Goal: Find specific page/section: Find specific page/section

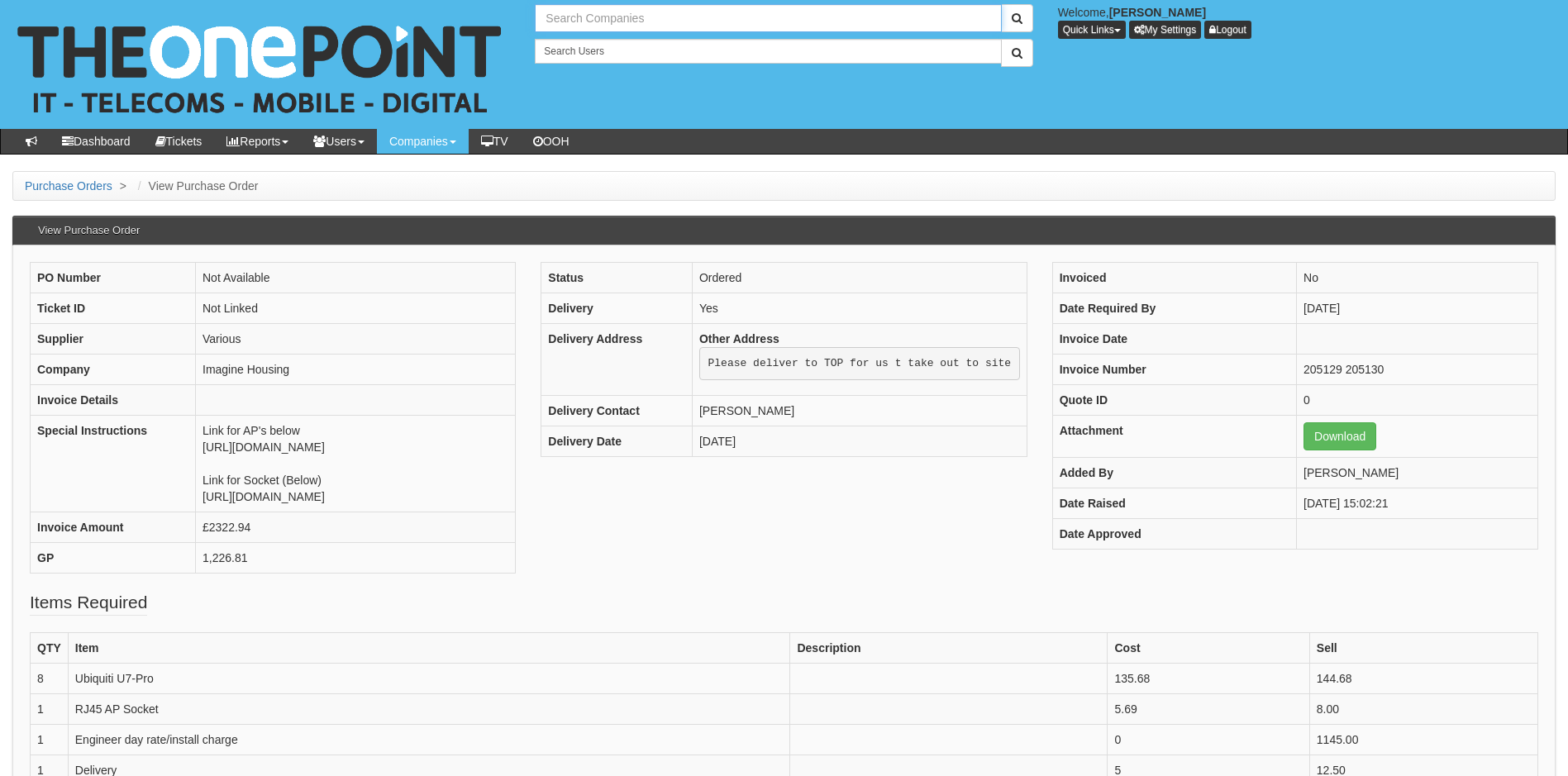
click at [603, 19] on input "text" at bounding box center [768, 18] width 466 height 28
click at [598, 17] on input "[PERSON_NAME]" at bounding box center [768, 18] width 466 height 28
type input "[PERSON_NAME]"
click at [1001, 4] on button "submit" at bounding box center [1017, 18] width 32 height 28
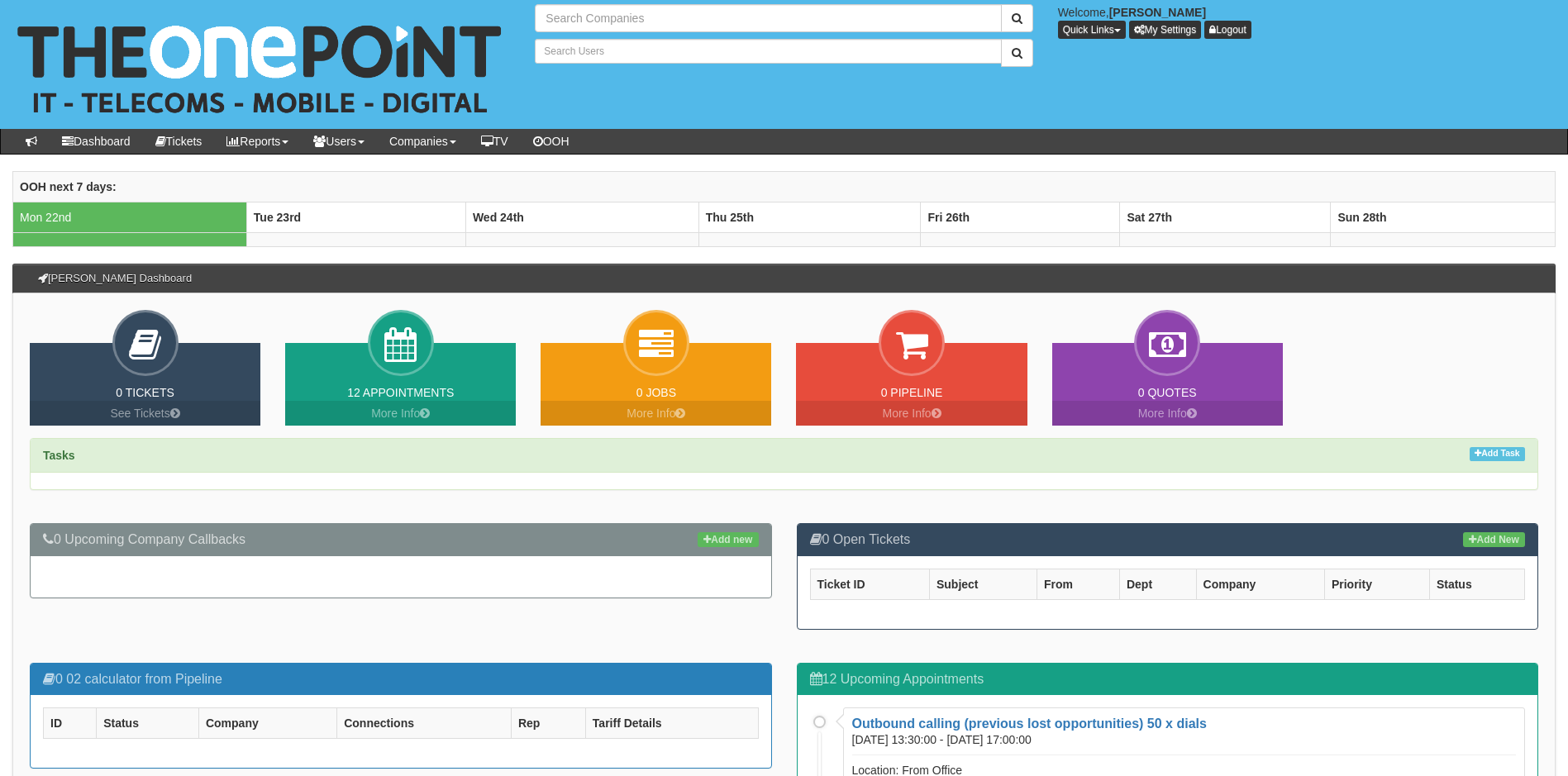
type input "Search Companies"
type input "Search Users"
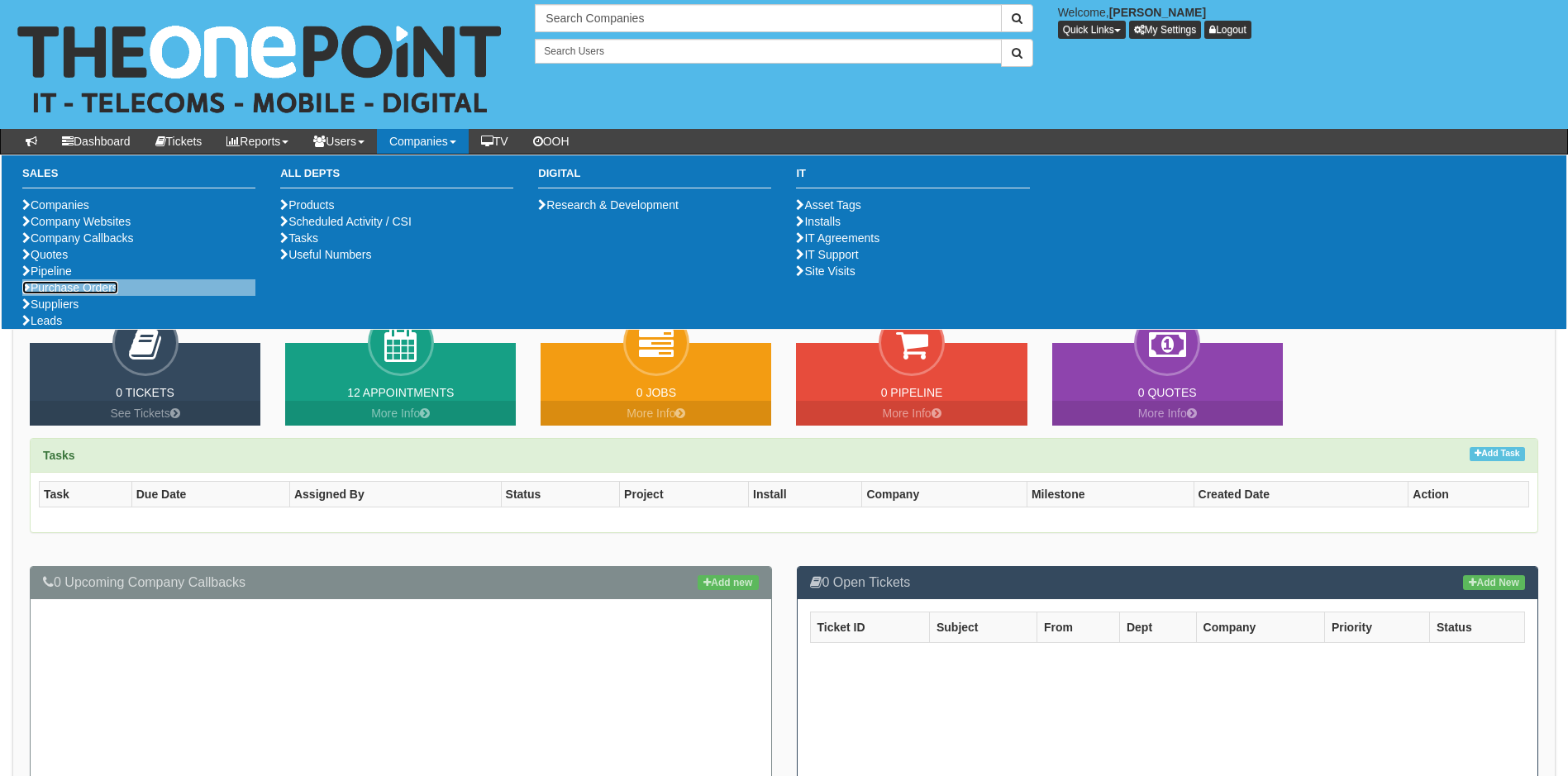
click at [73, 294] on link "Purchase Orders" at bounding box center [70, 287] width 96 height 13
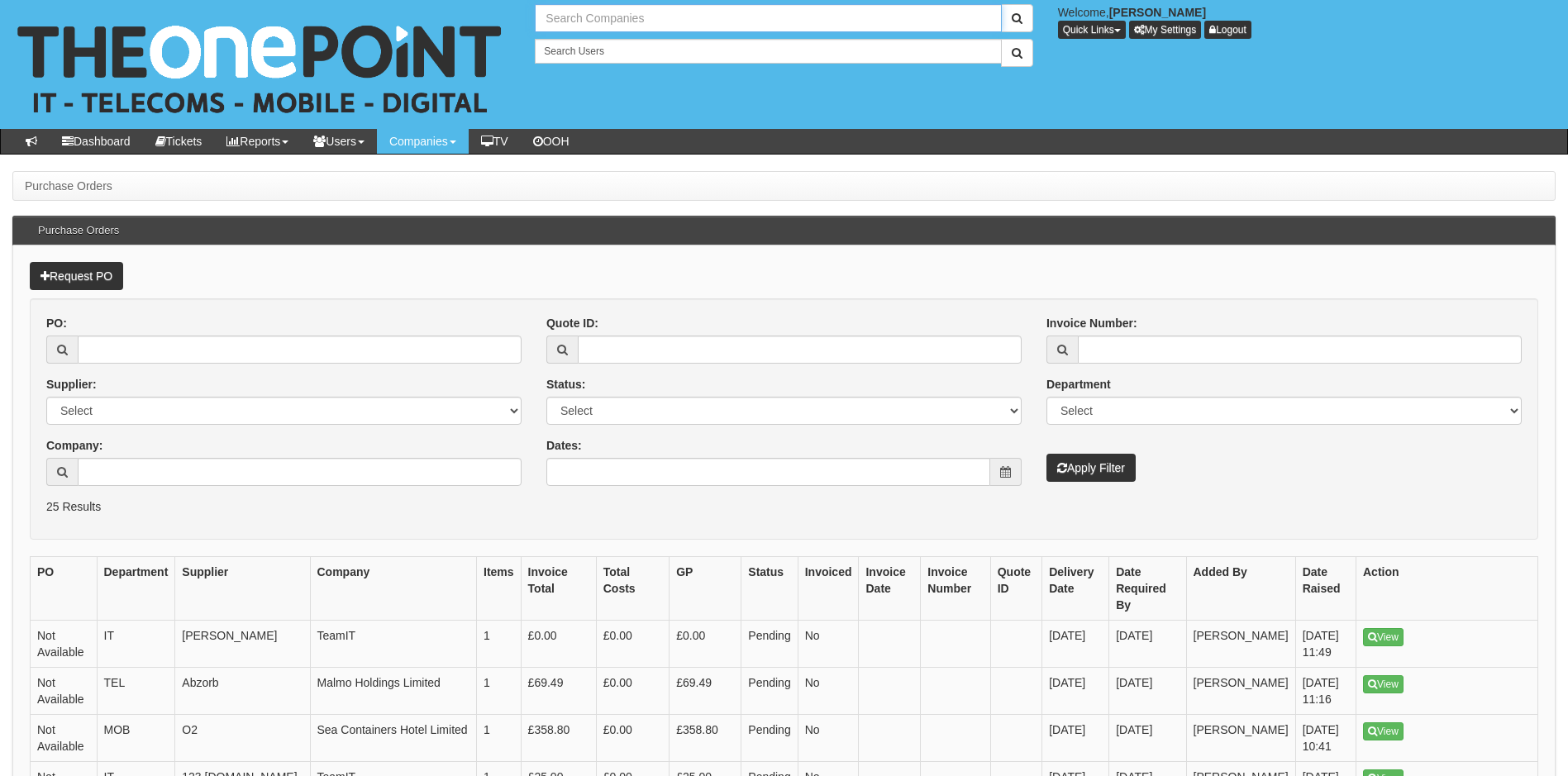
click at [657, 16] on input "text" at bounding box center [768, 18] width 466 height 28
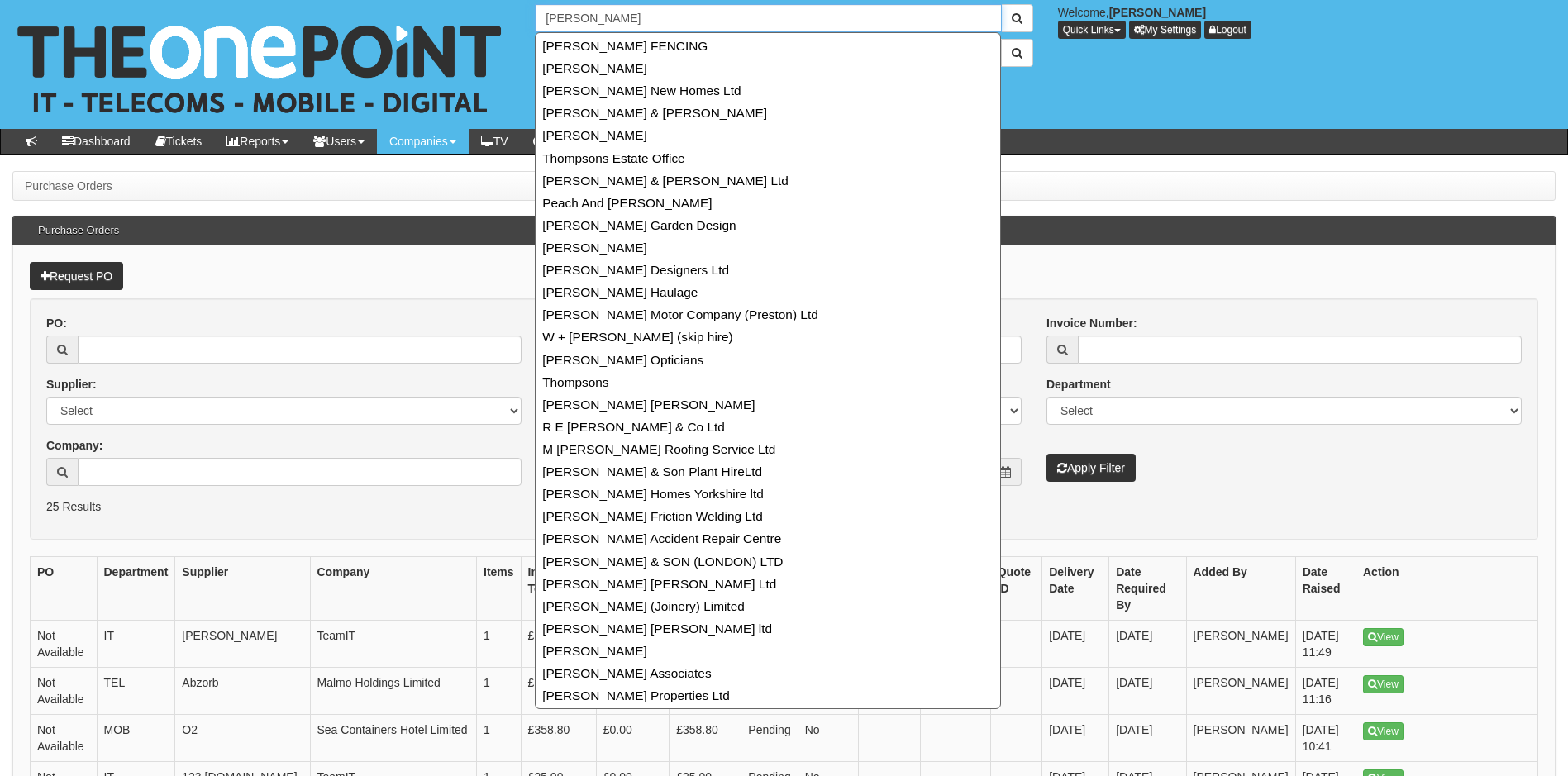
click at [609, 18] on input "[PERSON_NAME]" at bounding box center [768, 18] width 466 height 28
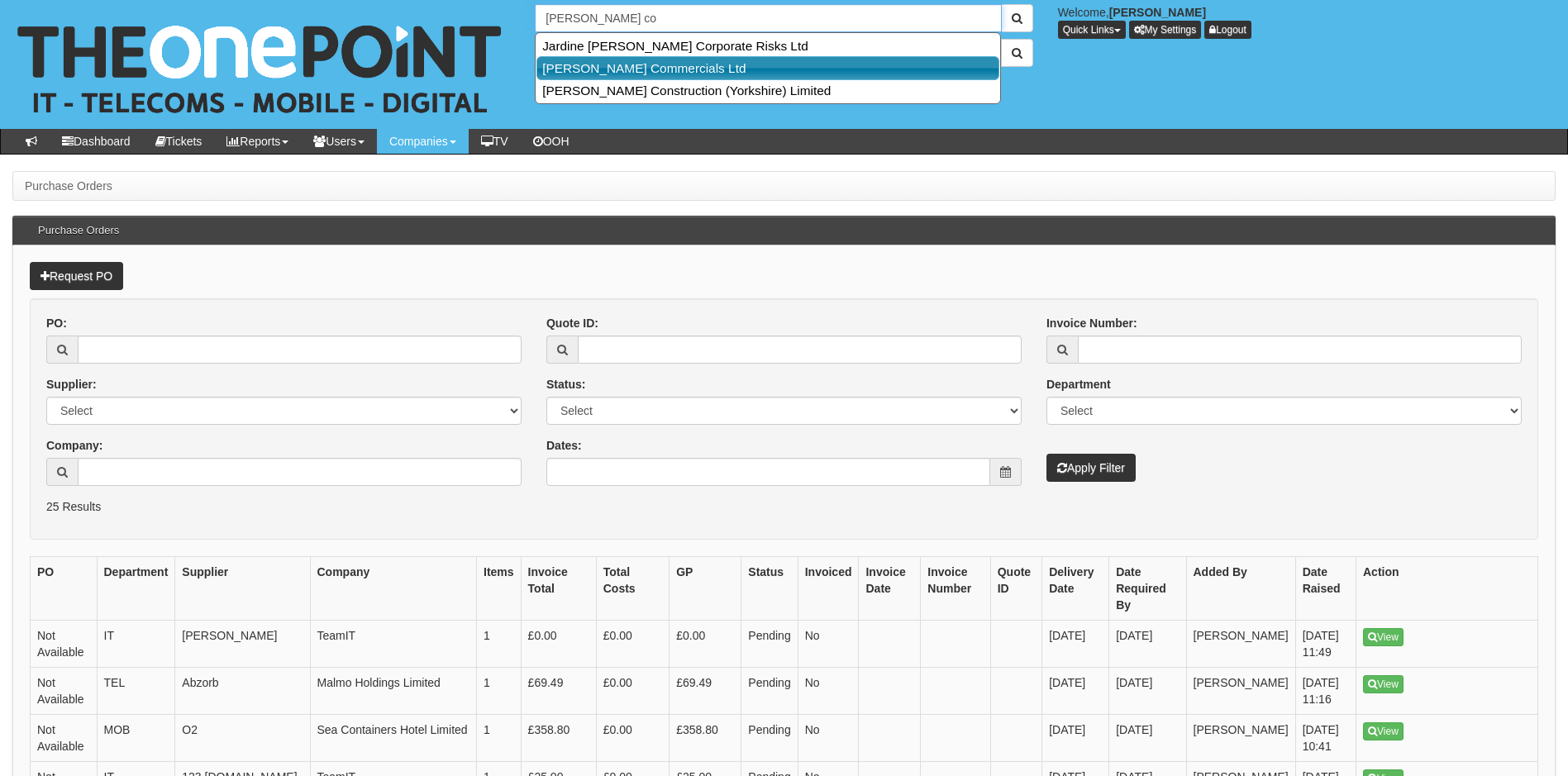
click at [639, 65] on link "[PERSON_NAME] Commercials Ltd" at bounding box center [768, 68] width 463 height 24
type input "[PERSON_NAME] Commercials Ltd"
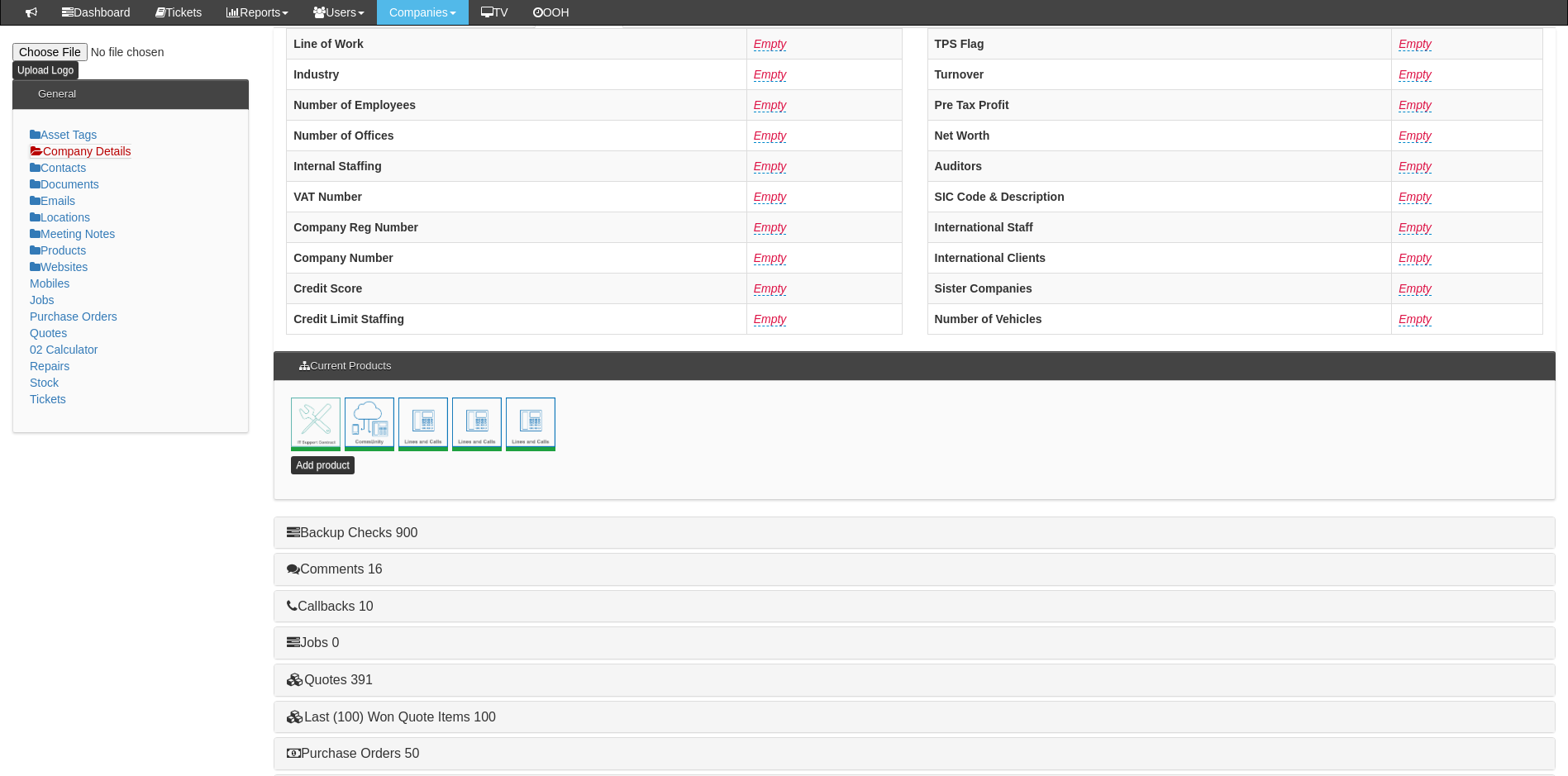
scroll to position [355, 0]
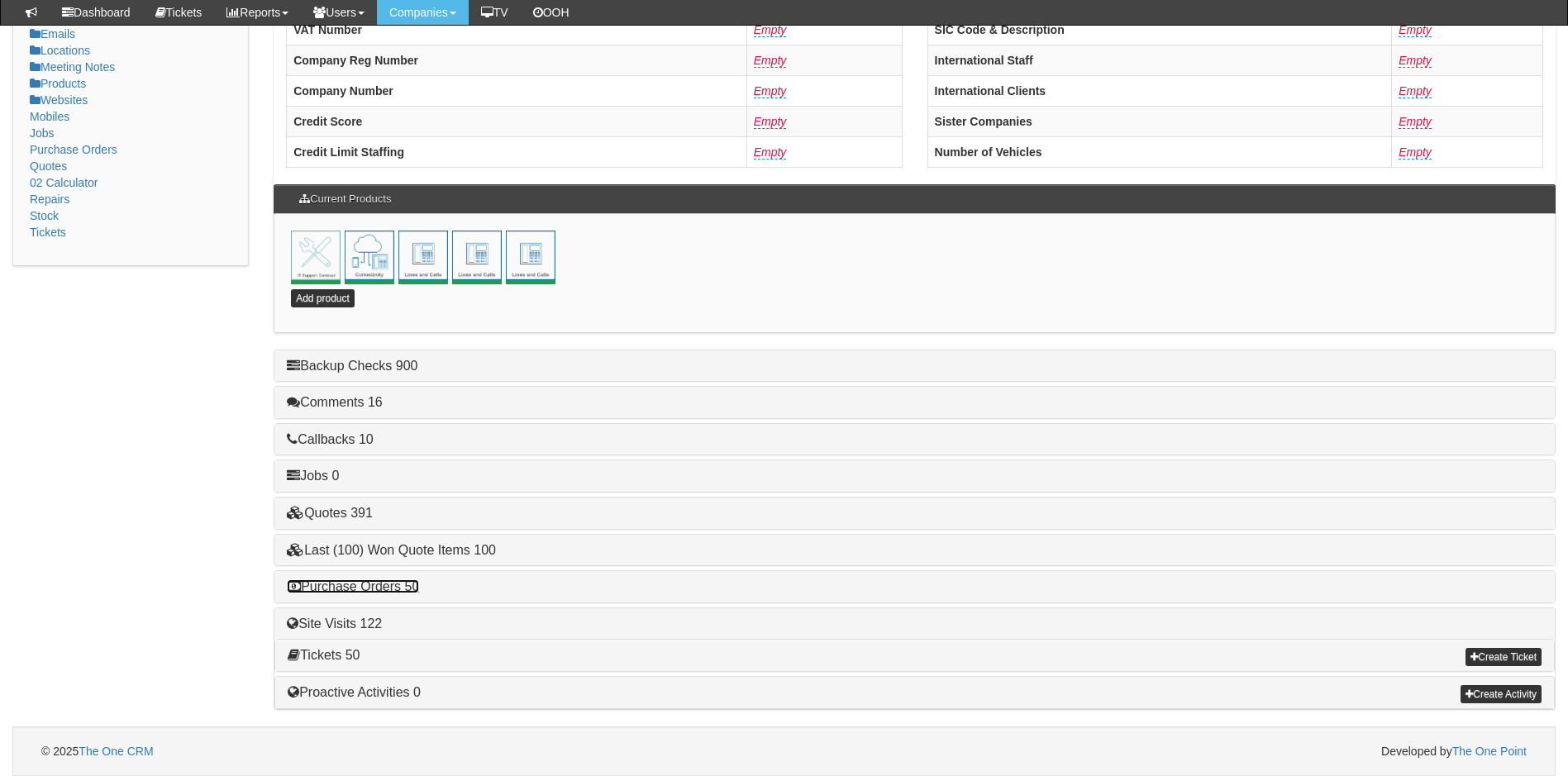
click at [377, 585] on link "Purchase Orders 50" at bounding box center [353, 586] width 132 height 14
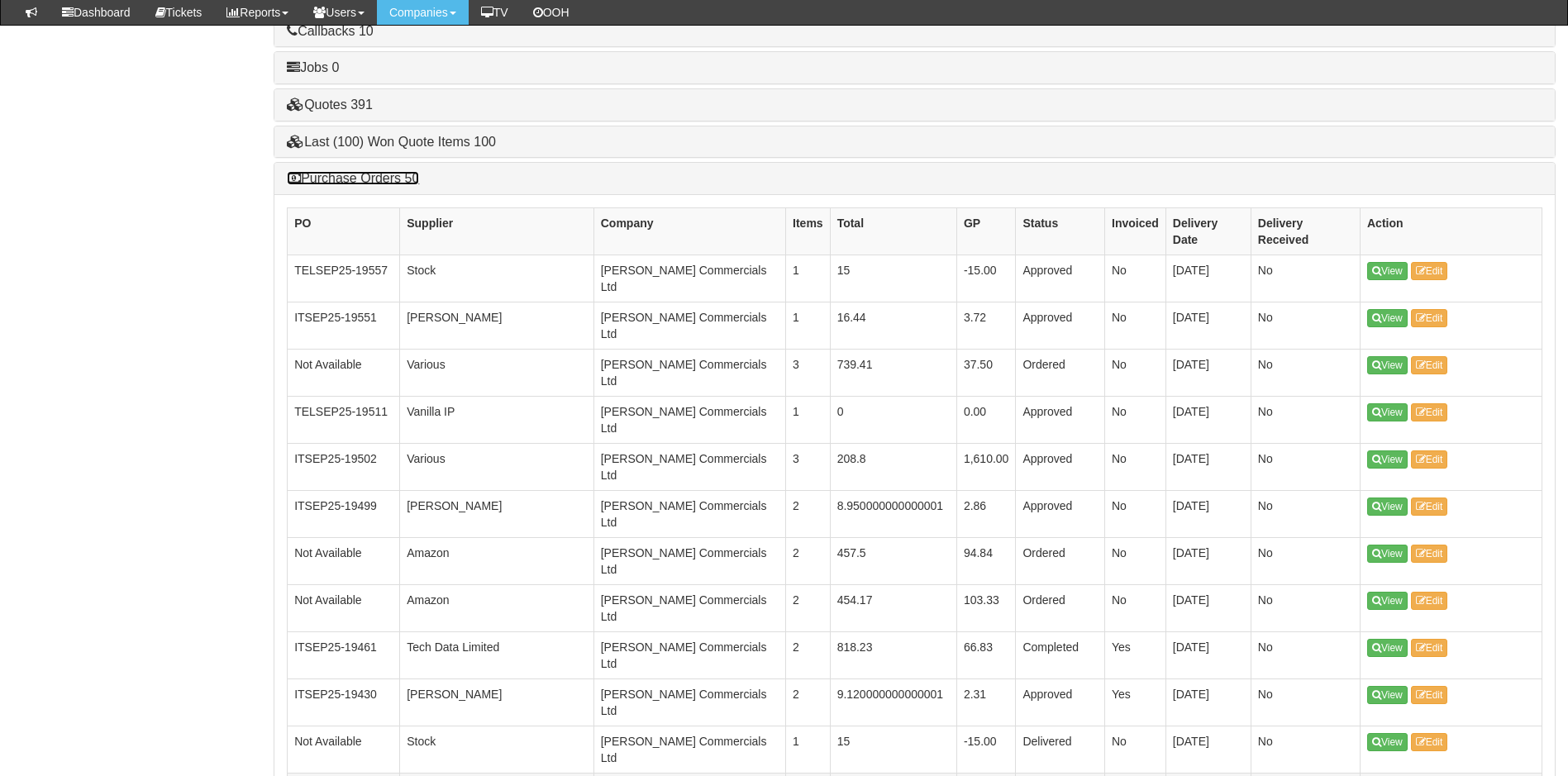
scroll to position [768, 0]
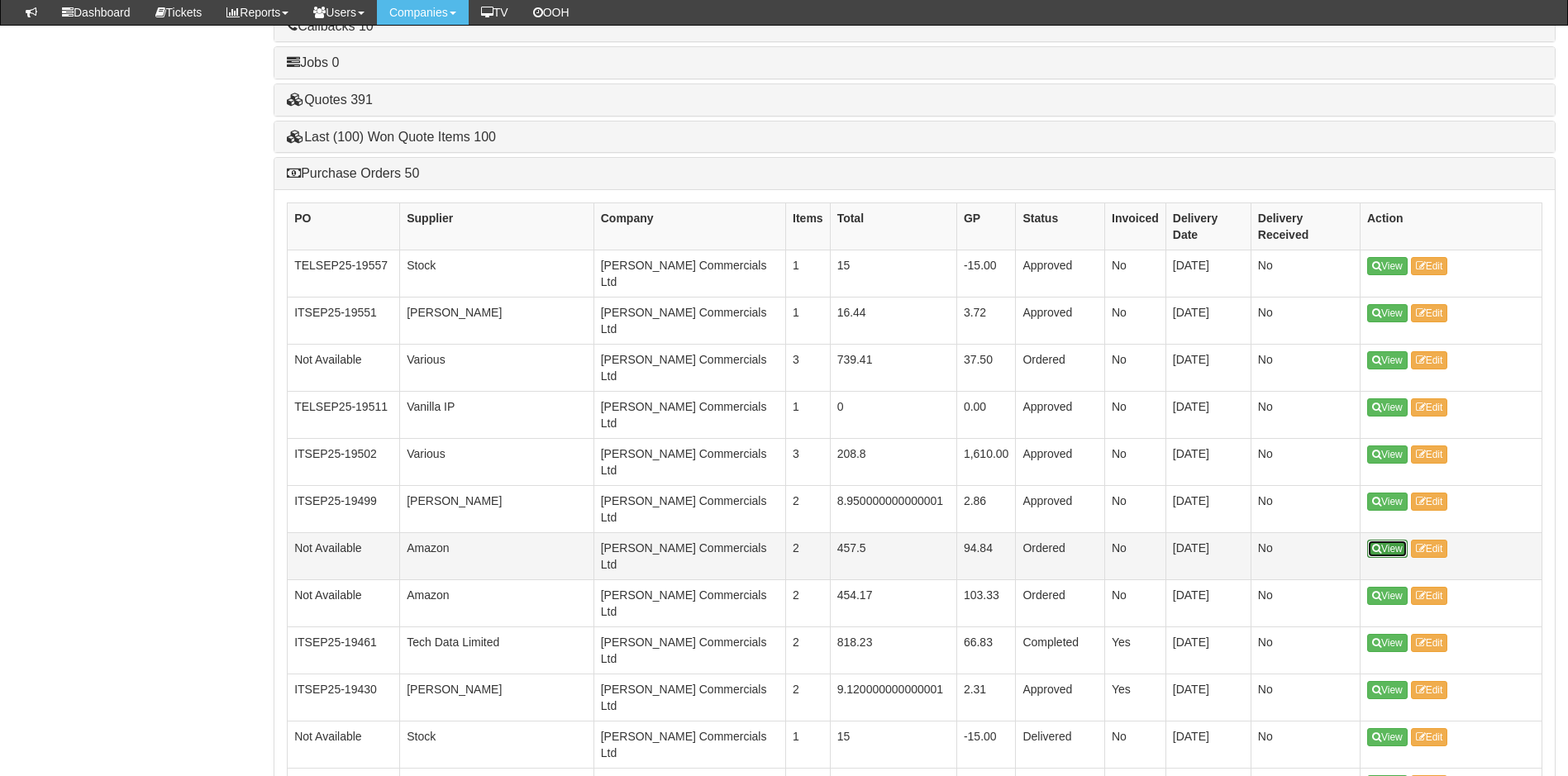
click at [1391, 540] on link "View" at bounding box center [1387, 549] width 40 height 18
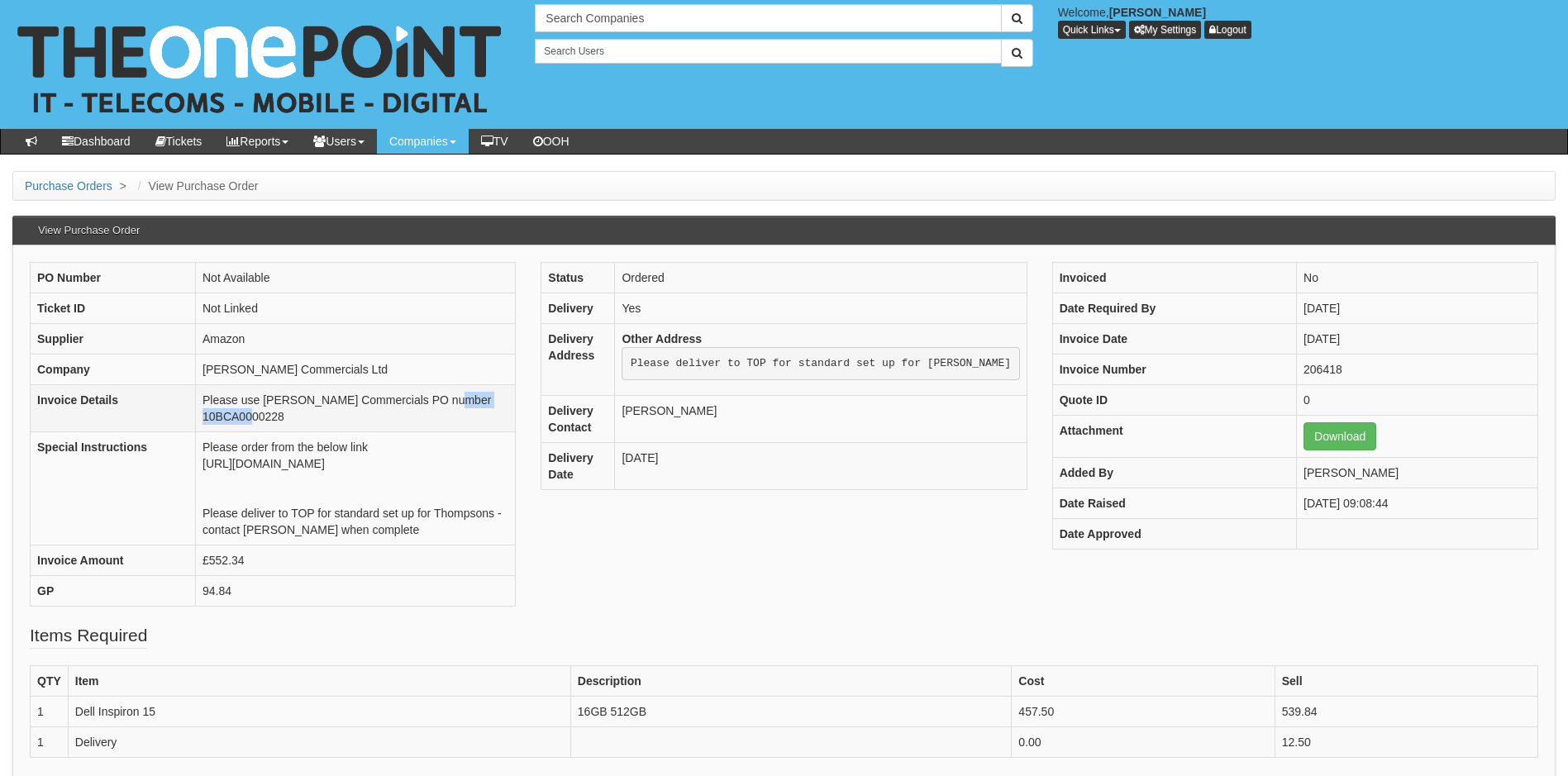
drag, startPoint x: 453, startPoint y: 404, endPoint x: 370, endPoint y: 401, distance: 83.1
click at [370, 401] on td "Please use [PERSON_NAME] Commercials PO number 10BCA0000228" at bounding box center [356, 409] width 320 height 47
copy td "10BCA0000228"
